Goal: Information Seeking & Learning: Learn about a topic

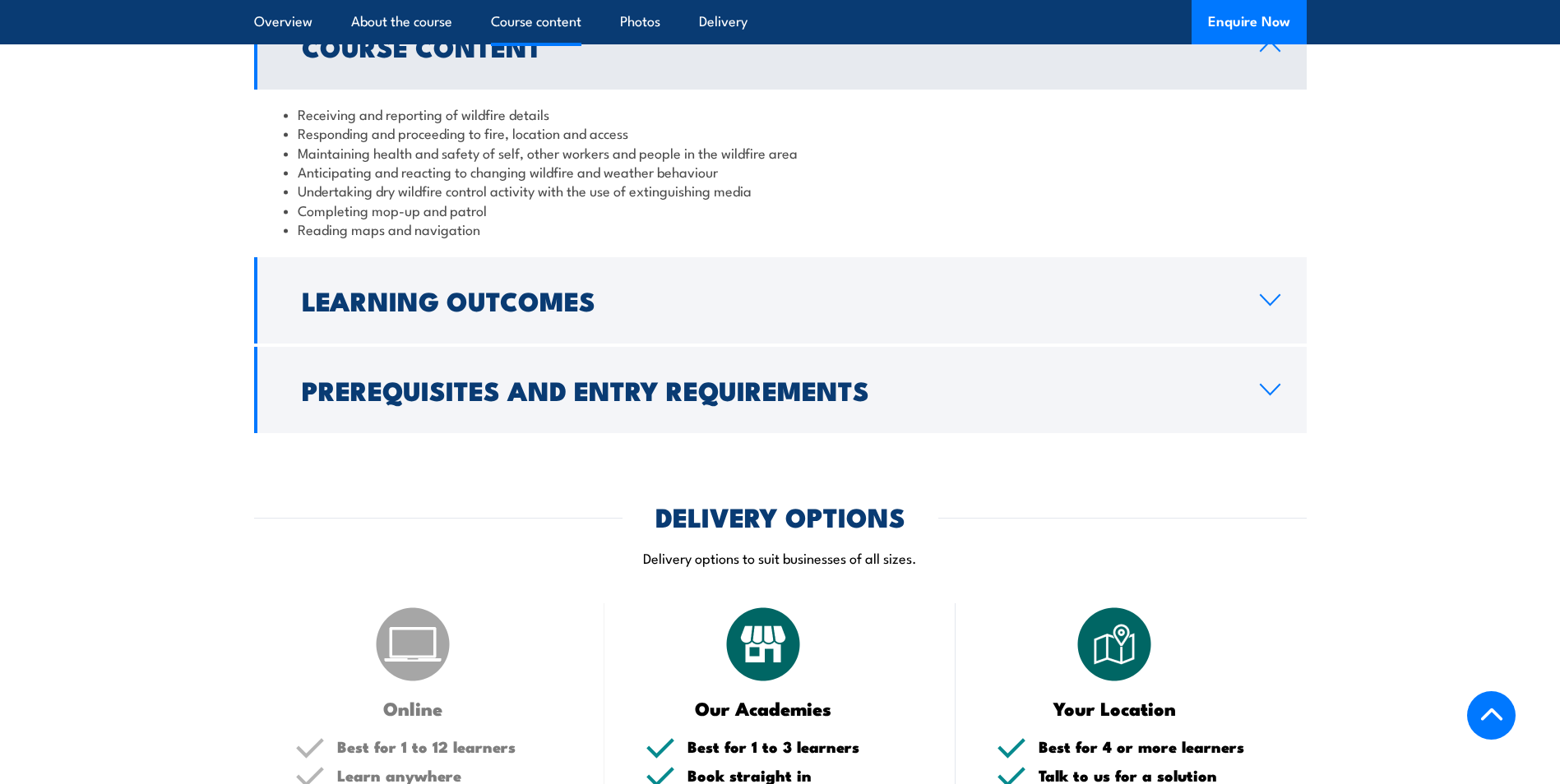
scroll to position [1232, 0]
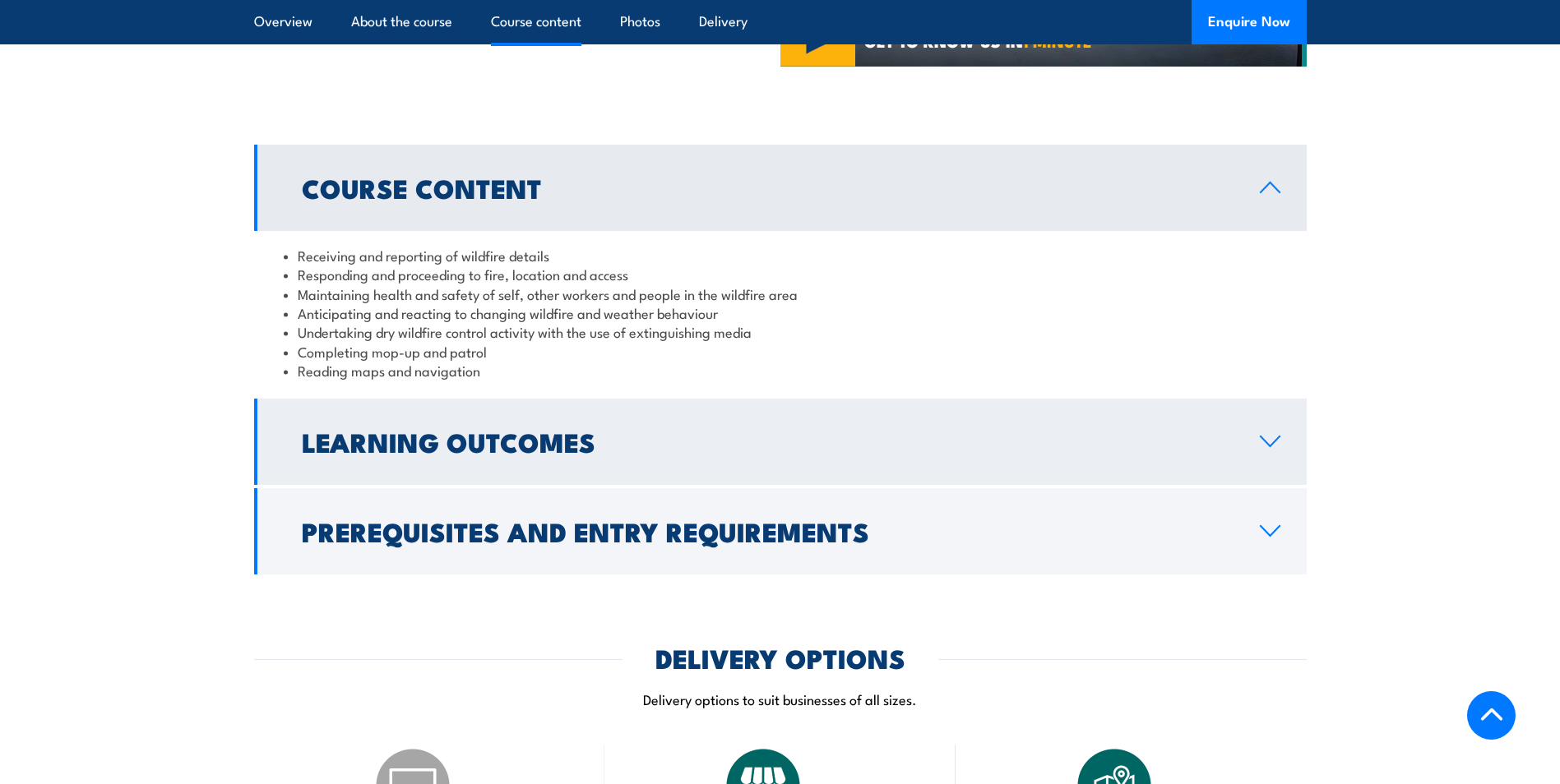
click at [668, 438] on h2 "Learning Outcomes" at bounding box center [767, 441] width 931 height 23
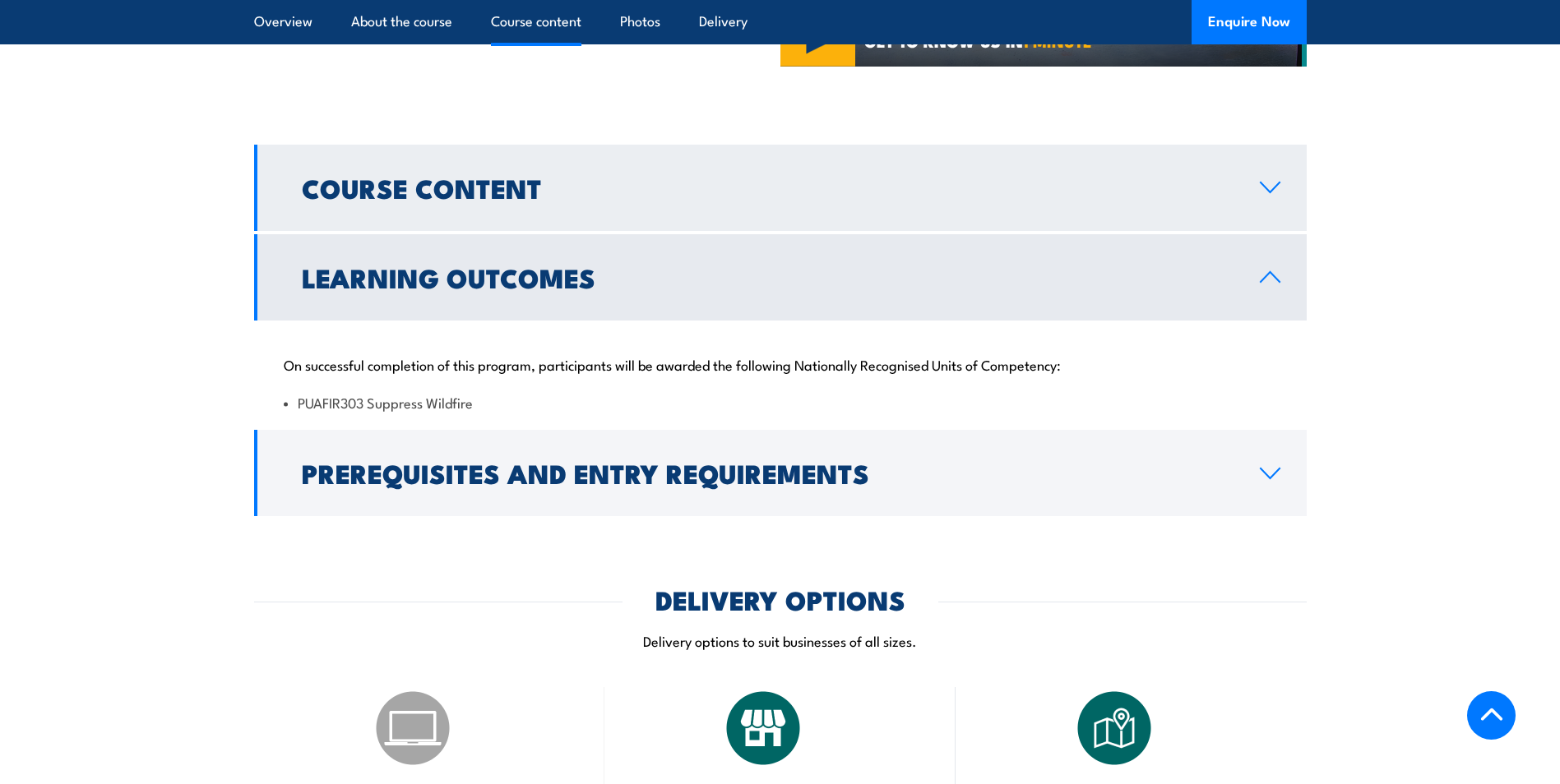
click at [578, 199] on link "Course Content" at bounding box center [780, 188] width 1053 height 86
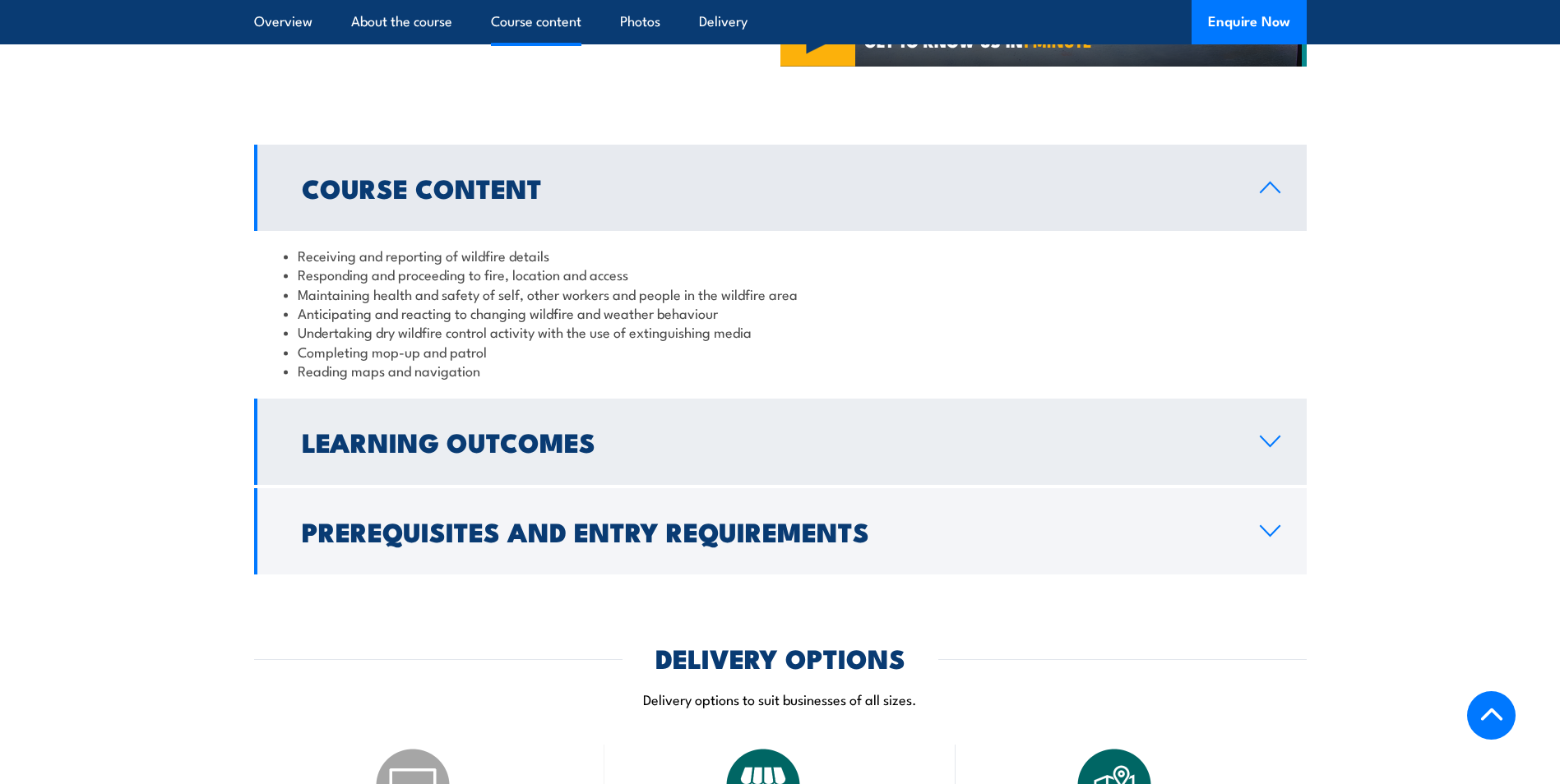
click at [695, 435] on h2 "Learning Outcomes" at bounding box center [767, 441] width 931 height 23
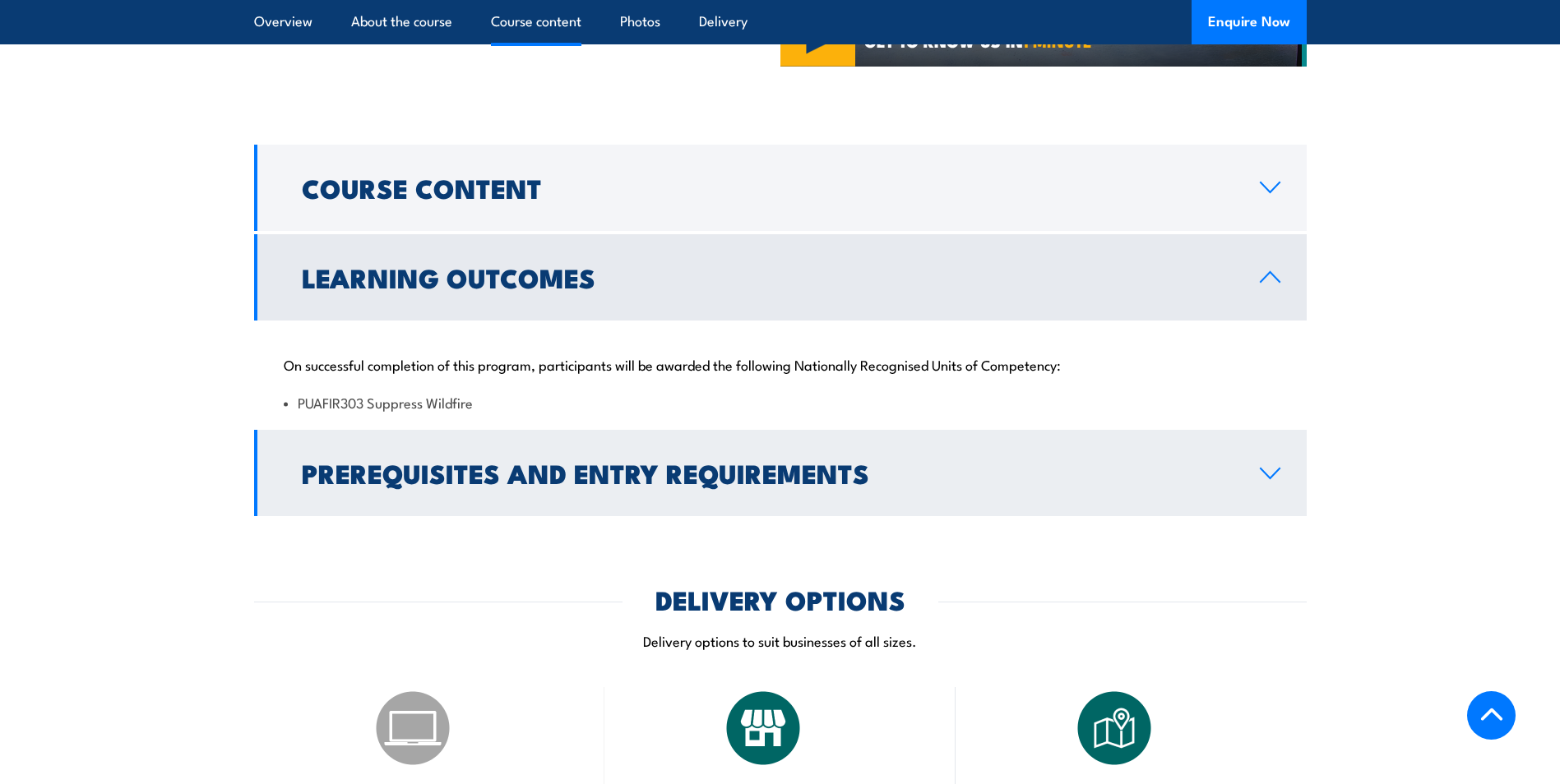
click at [766, 445] on link "Prerequisites and Entry Requirements" at bounding box center [780, 473] width 1053 height 86
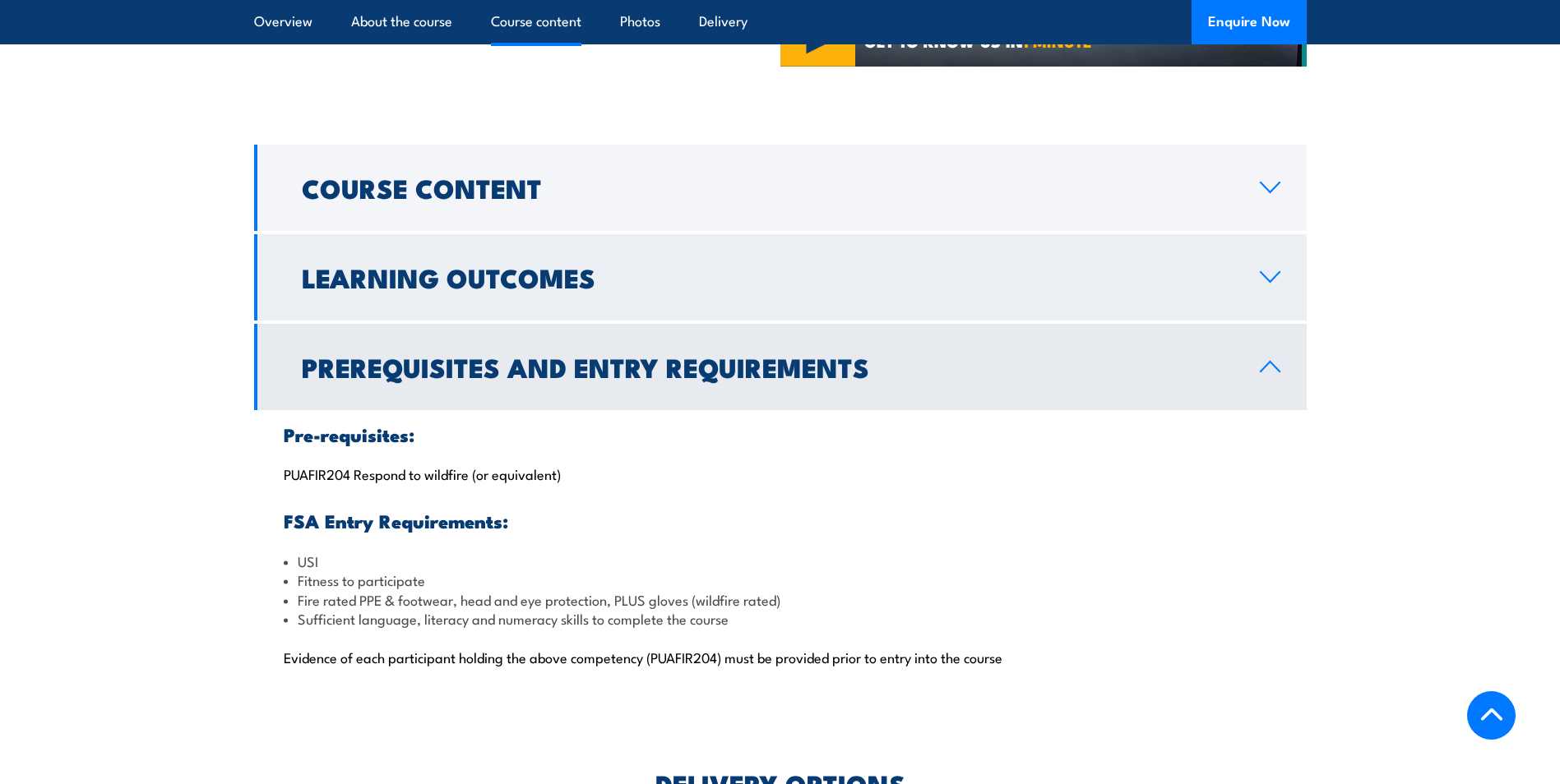
click at [632, 289] on link "Learning Outcomes" at bounding box center [780, 277] width 1053 height 86
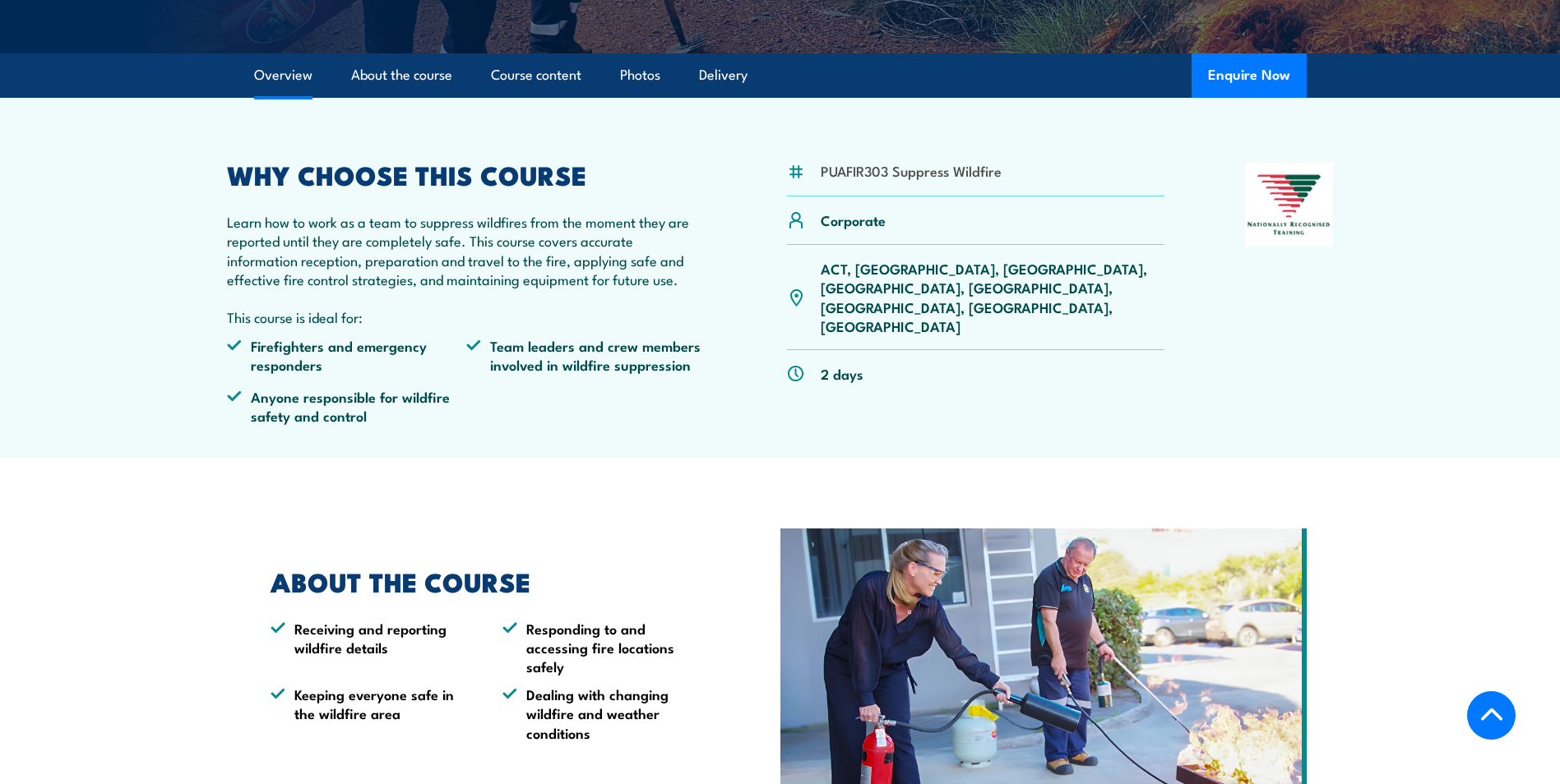
scroll to position [410, 0]
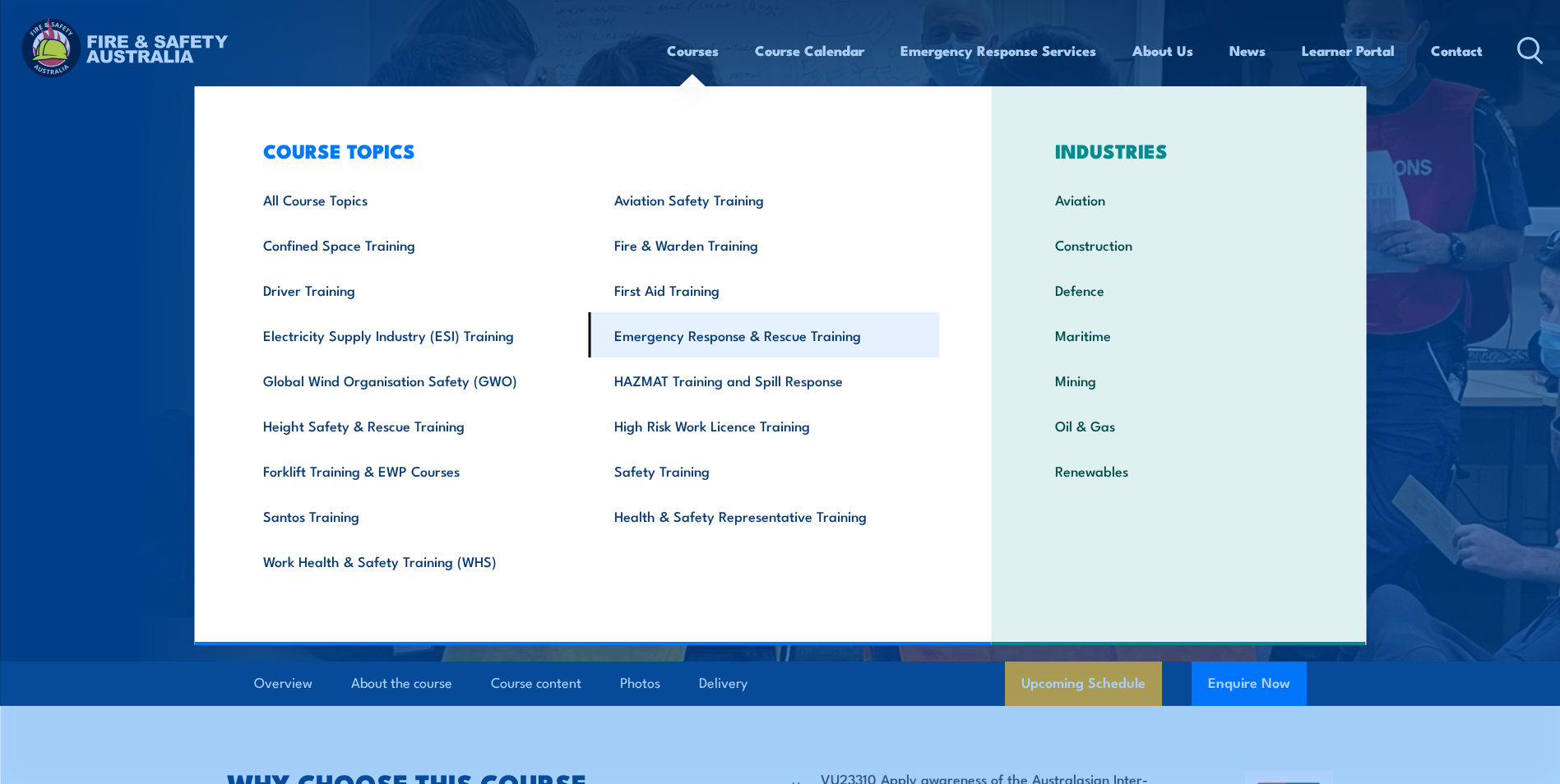
click at [757, 341] on link "Emergency Response & Rescue Training" at bounding box center [763, 334] width 351 height 45
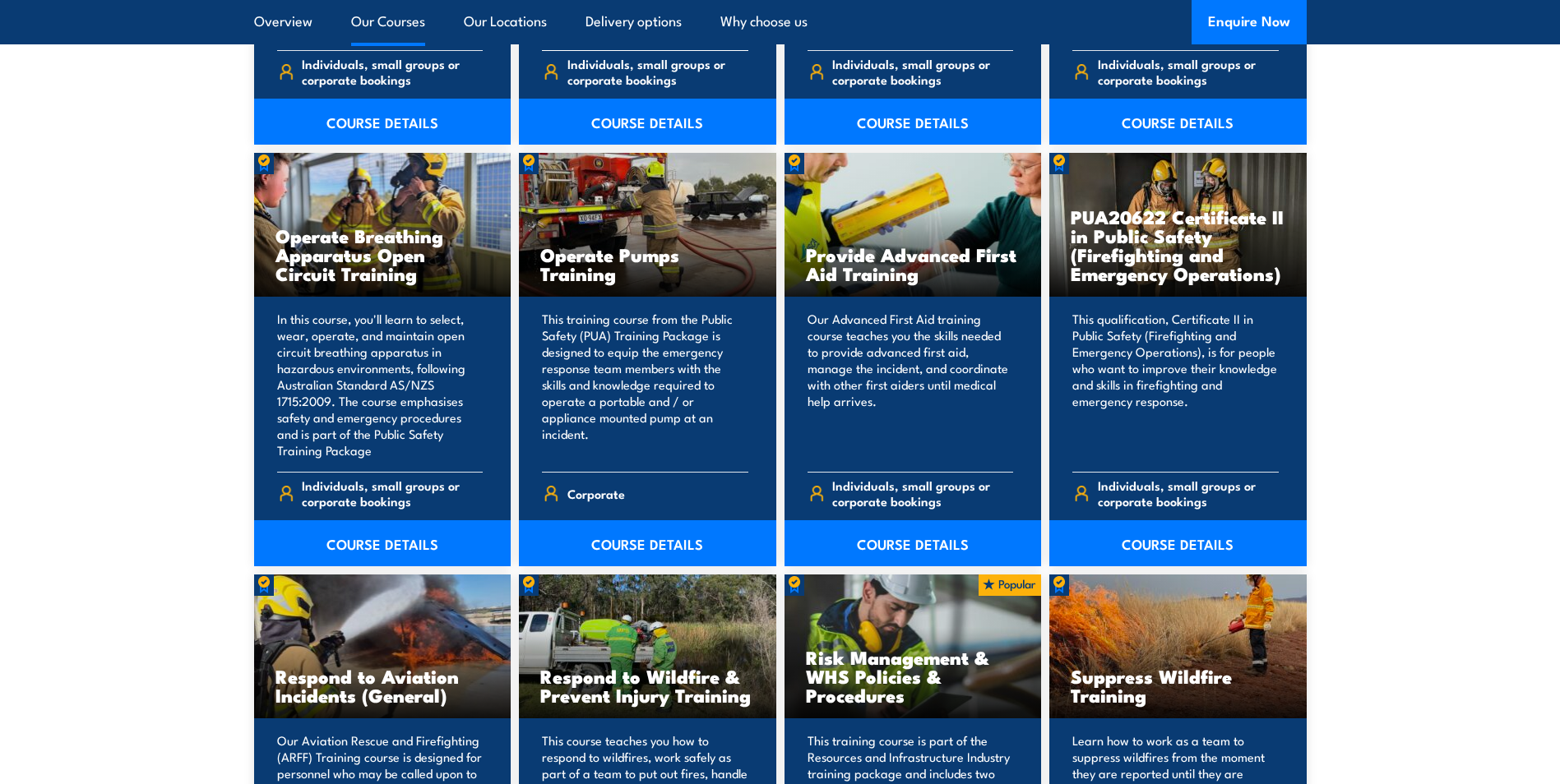
scroll to position [2137, 0]
